Goal: Task Accomplishment & Management: Manage account settings

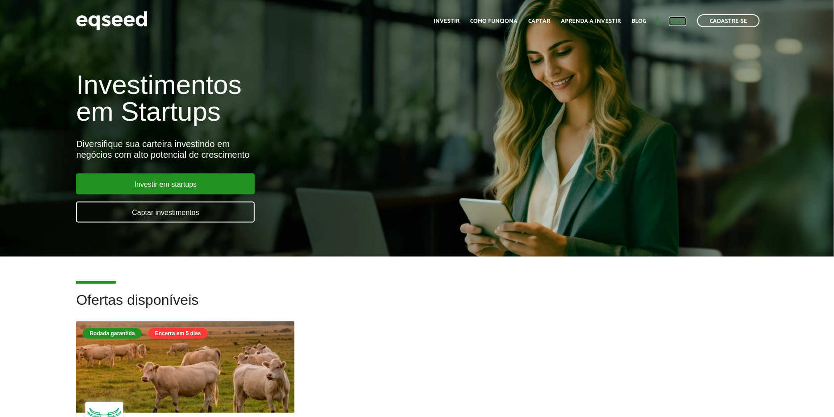
click at [679, 18] on link "Login" at bounding box center [677, 21] width 17 height 6
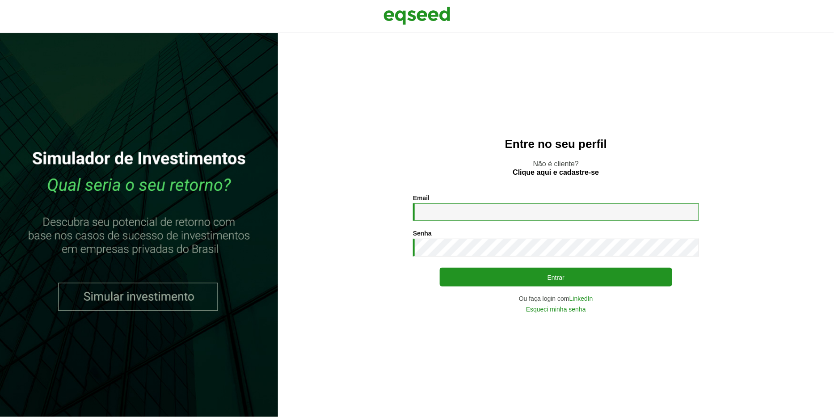
click at [455, 215] on input "Email *" at bounding box center [556, 211] width 286 height 17
type input "**********"
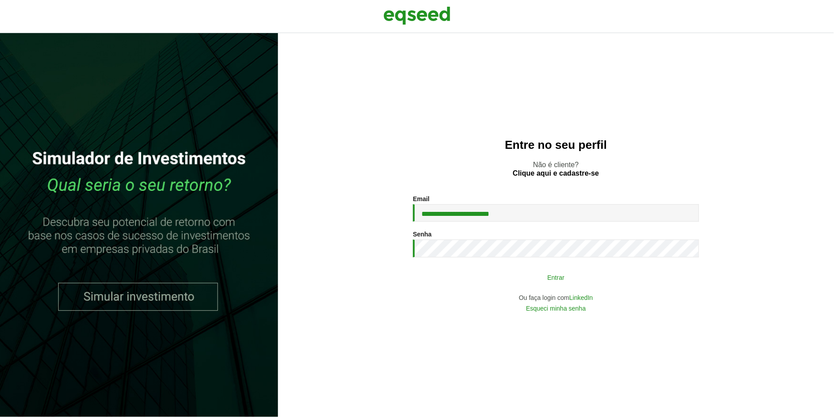
click at [466, 275] on button "Entrar" at bounding box center [556, 277] width 232 height 17
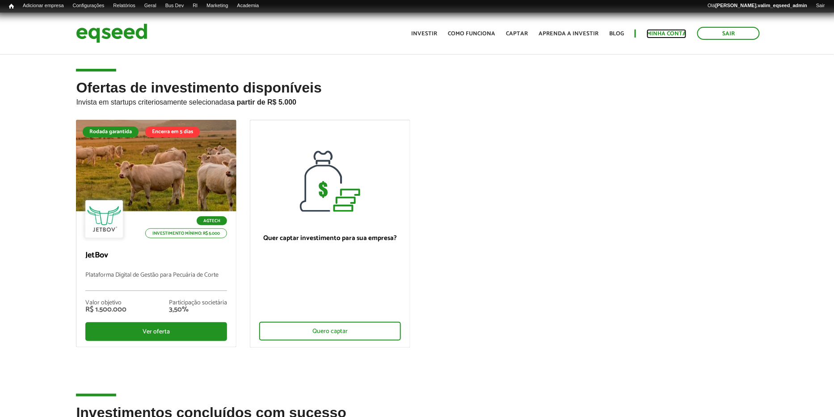
click at [673, 34] on link "Minha conta" at bounding box center [667, 34] width 40 height 6
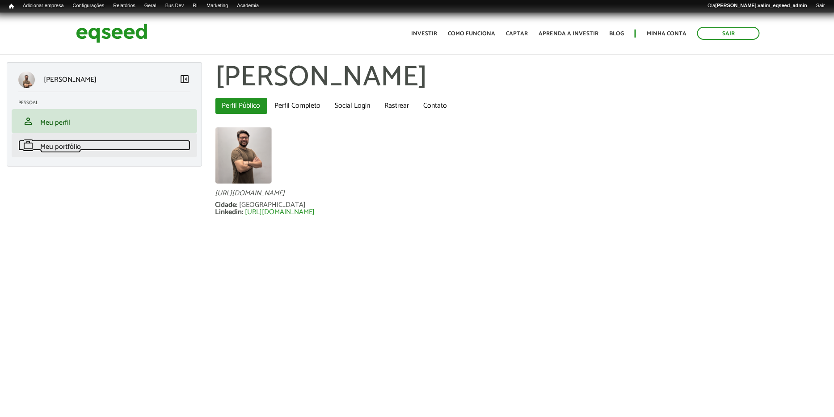
click at [76, 152] on span "Meu portfólio" at bounding box center [60, 147] width 41 height 12
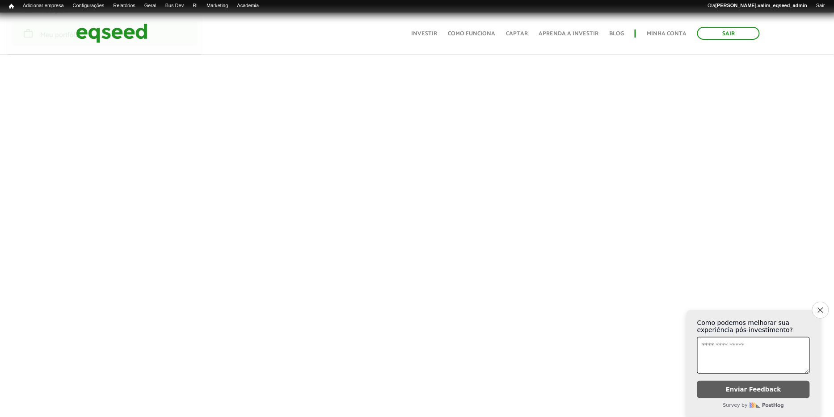
scroll to position [110, 0]
